Goal: Task Accomplishment & Management: Use online tool/utility

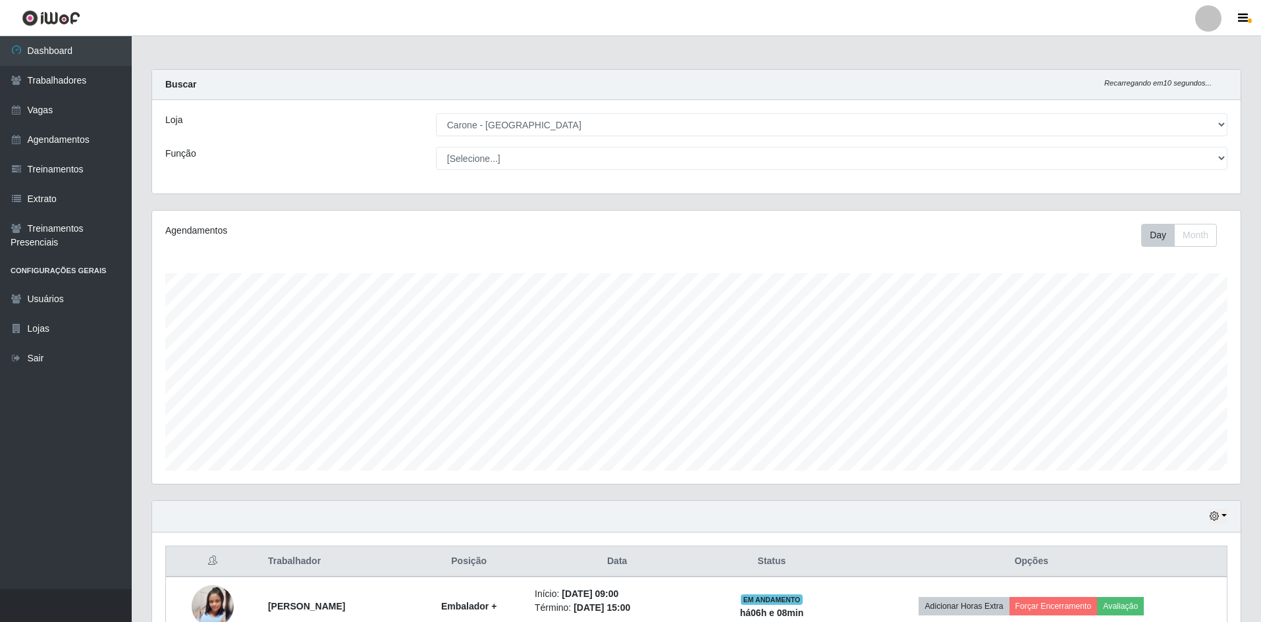
select select "505"
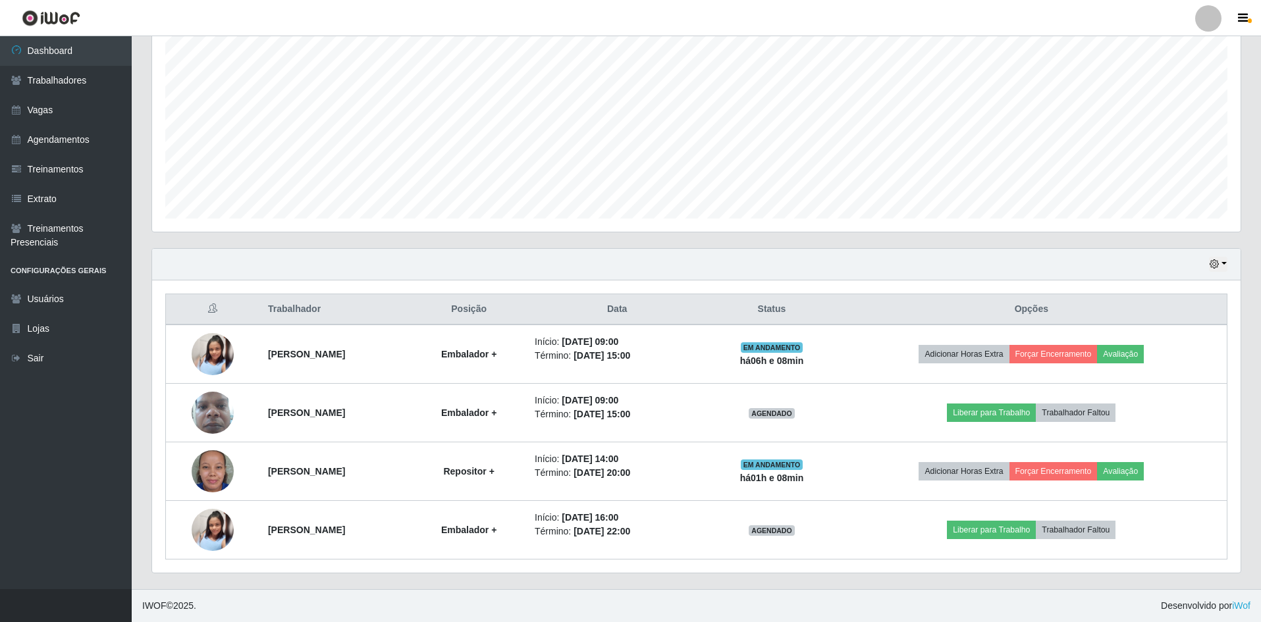
scroll to position [273, 1088]
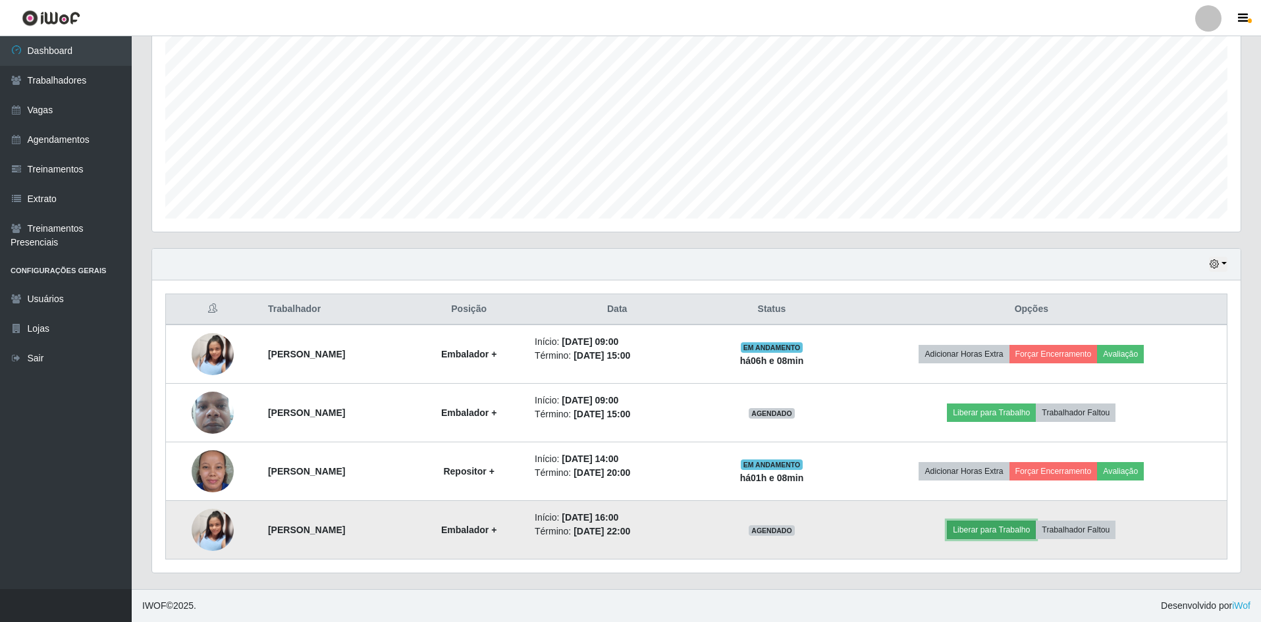
click at [1006, 523] on button "Liberar para Trabalho" at bounding box center [991, 530] width 89 height 18
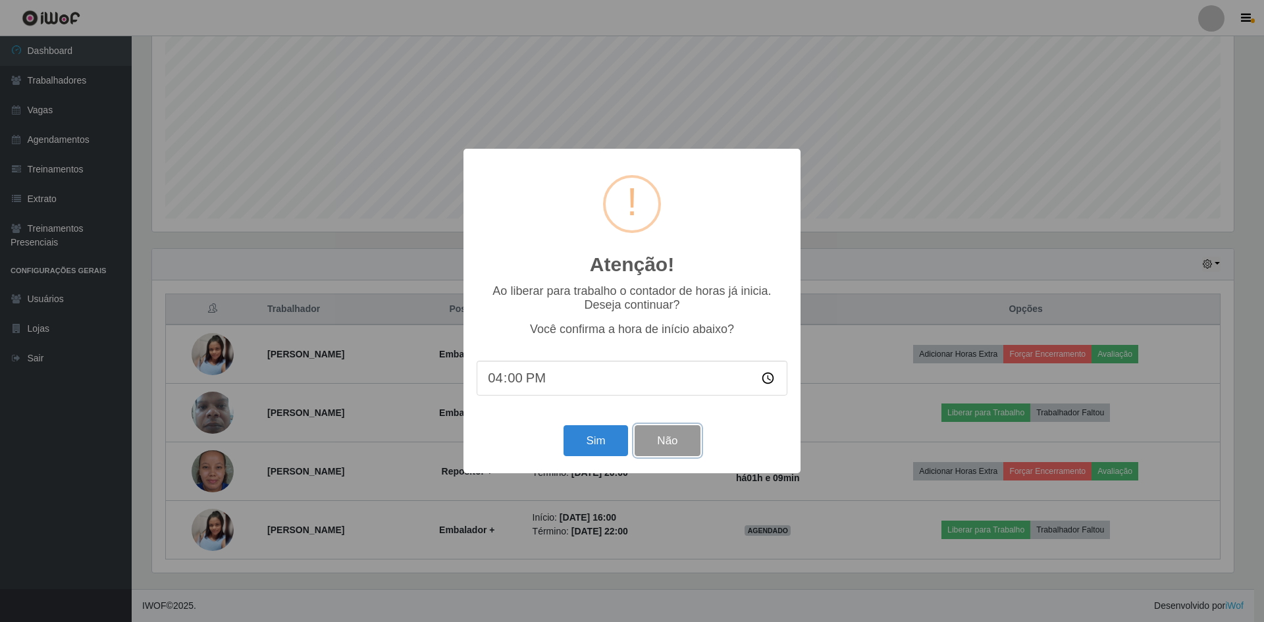
click at [675, 455] on button "Não" at bounding box center [667, 440] width 65 height 31
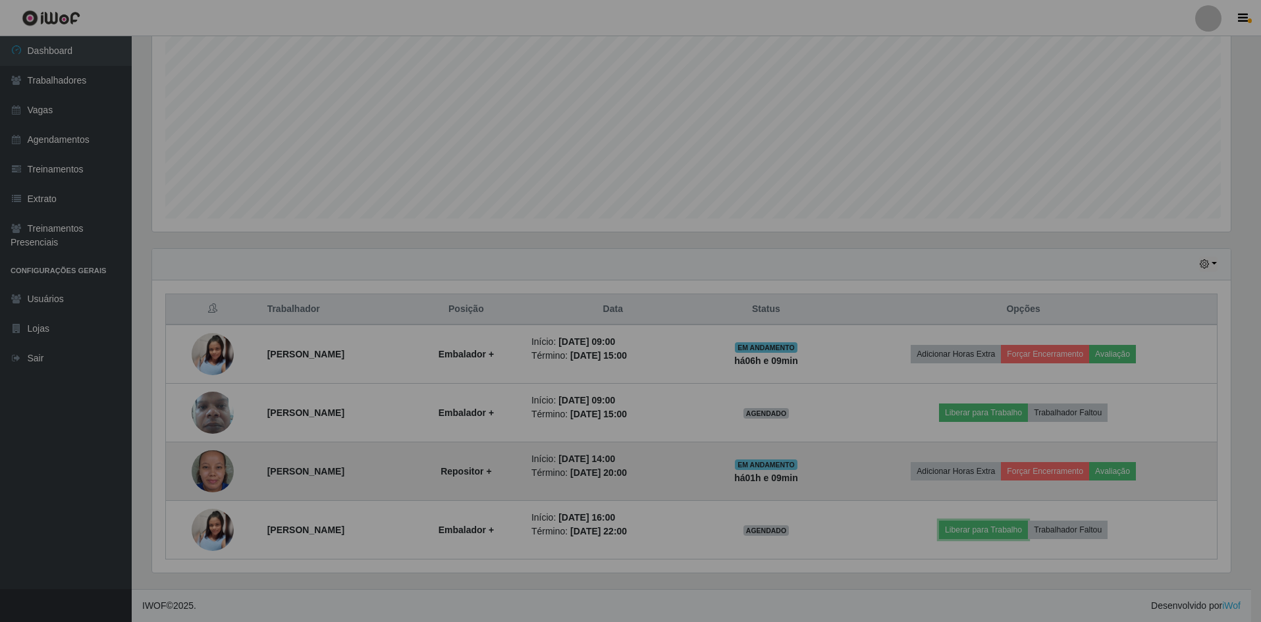
scroll to position [273, 1088]
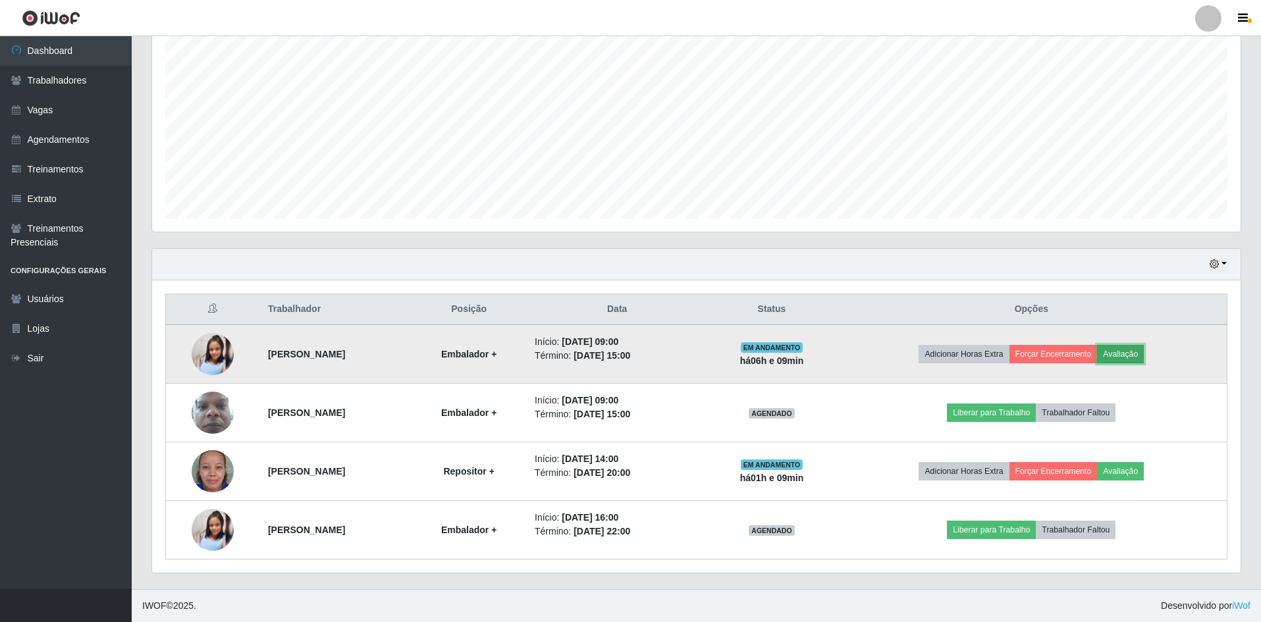
click at [1130, 358] on button "Avaliação" at bounding box center [1120, 354] width 47 height 18
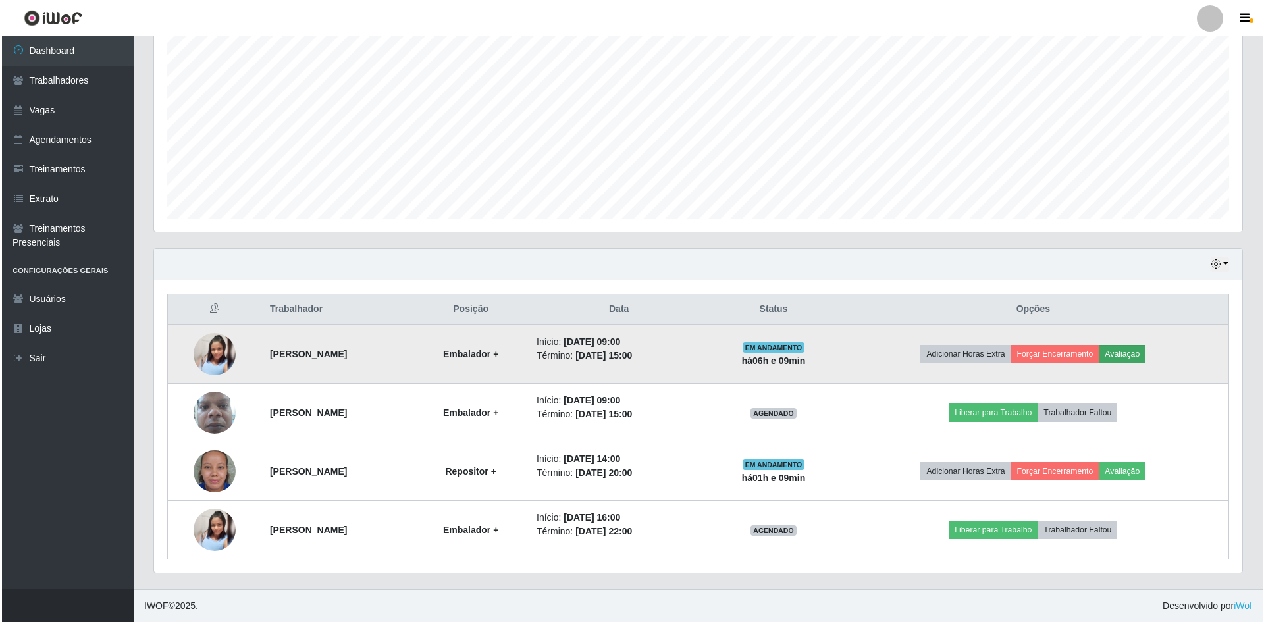
scroll to position [273, 1081]
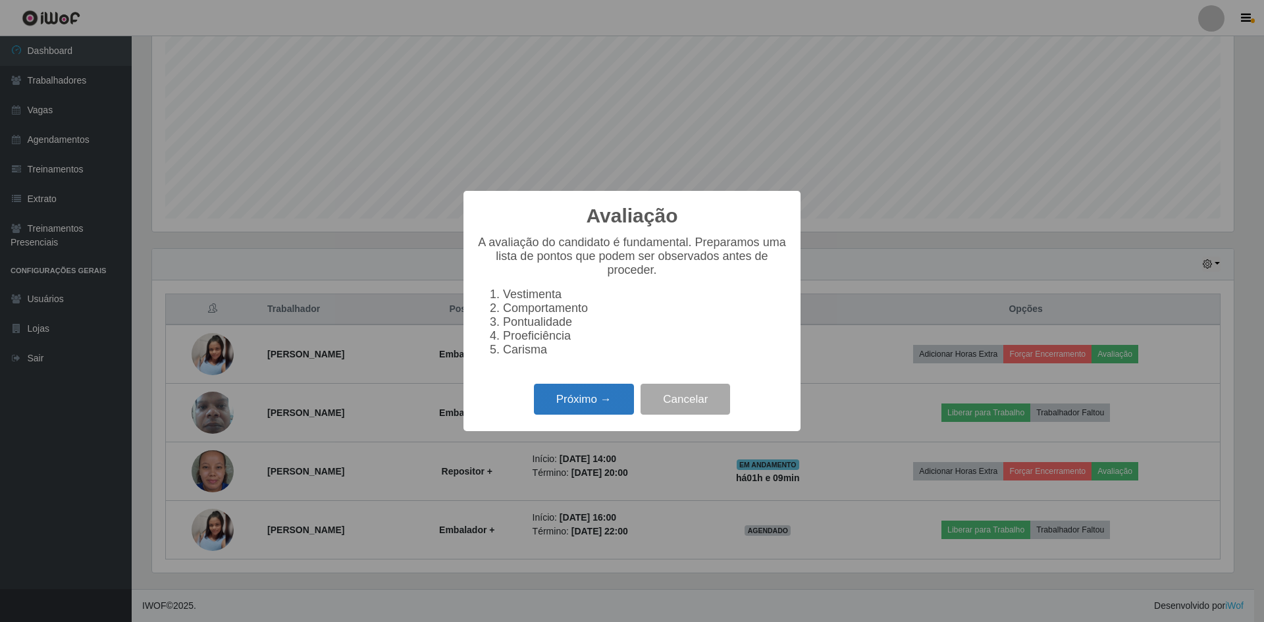
click at [588, 402] on button "Próximo →" at bounding box center [584, 399] width 100 height 31
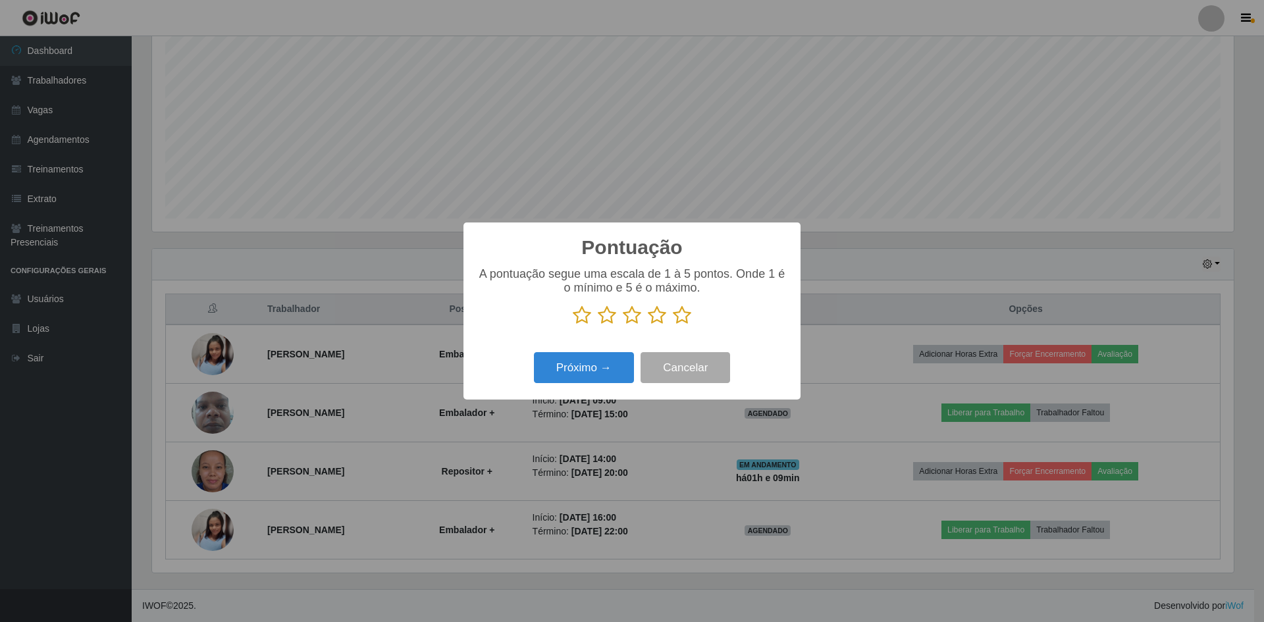
click at [683, 321] on icon at bounding box center [682, 315] width 18 height 20
click at [673, 325] on input "radio" at bounding box center [673, 325] width 0 height 0
click at [620, 365] on button "Próximo →" at bounding box center [584, 367] width 100 height 31
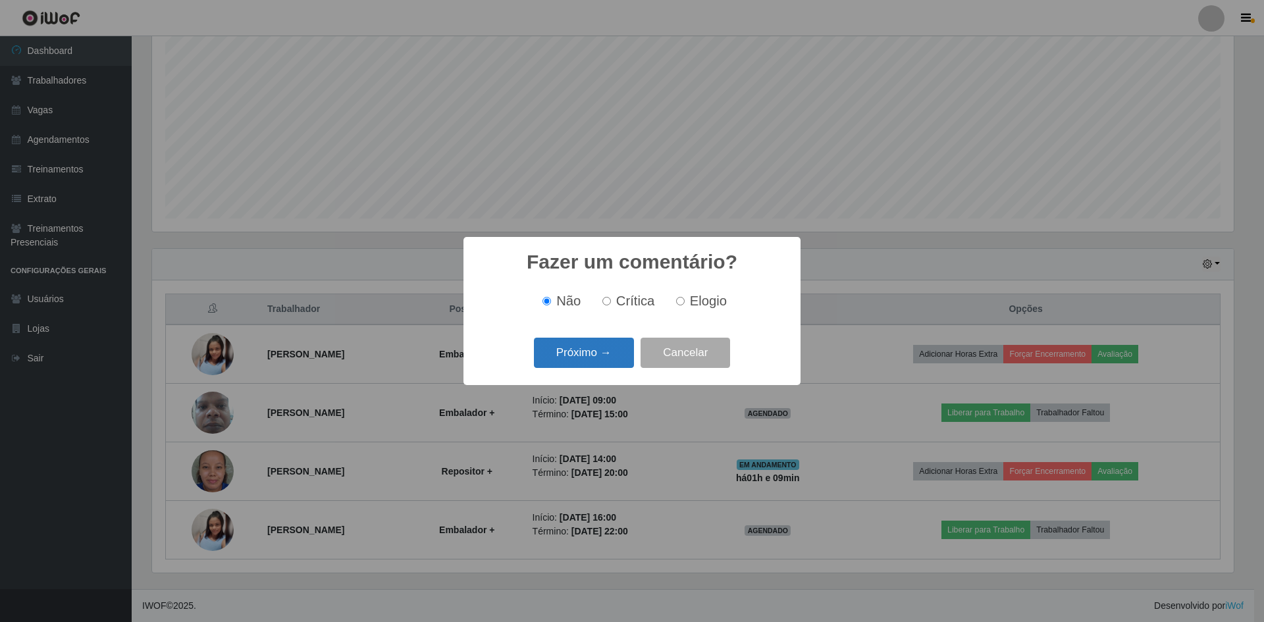
click at [604, 356] on button "Próximo →" at bounding box center [584, 353] width 100 height 31
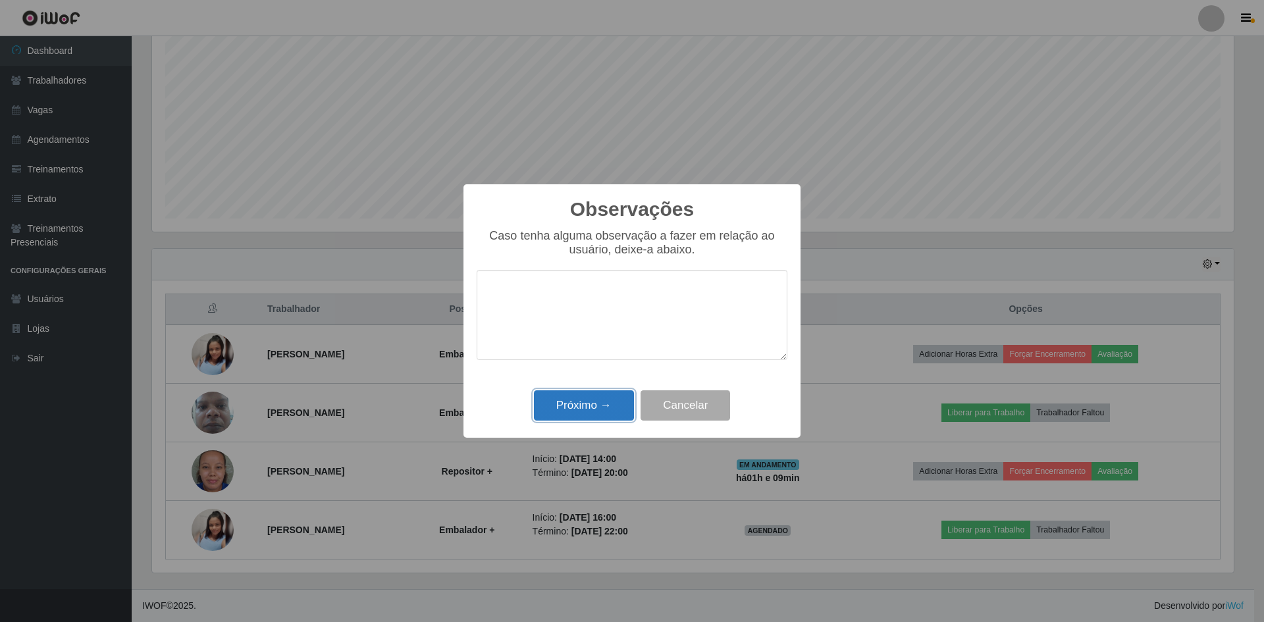
click at [588, 405] on button "Próximo →" at bounding box center [584, 405] width 100 height 31
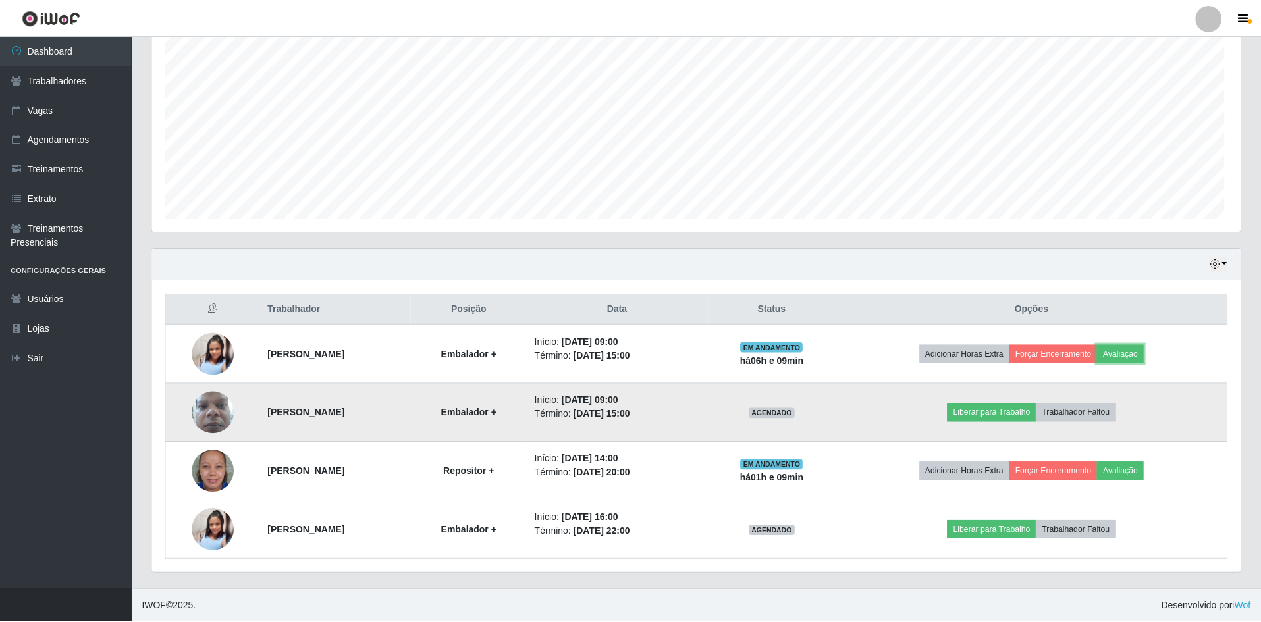
scroll to position [273, 1088]
